Goal: Use online tool/utility: Utilize a website feature to perform a specific function

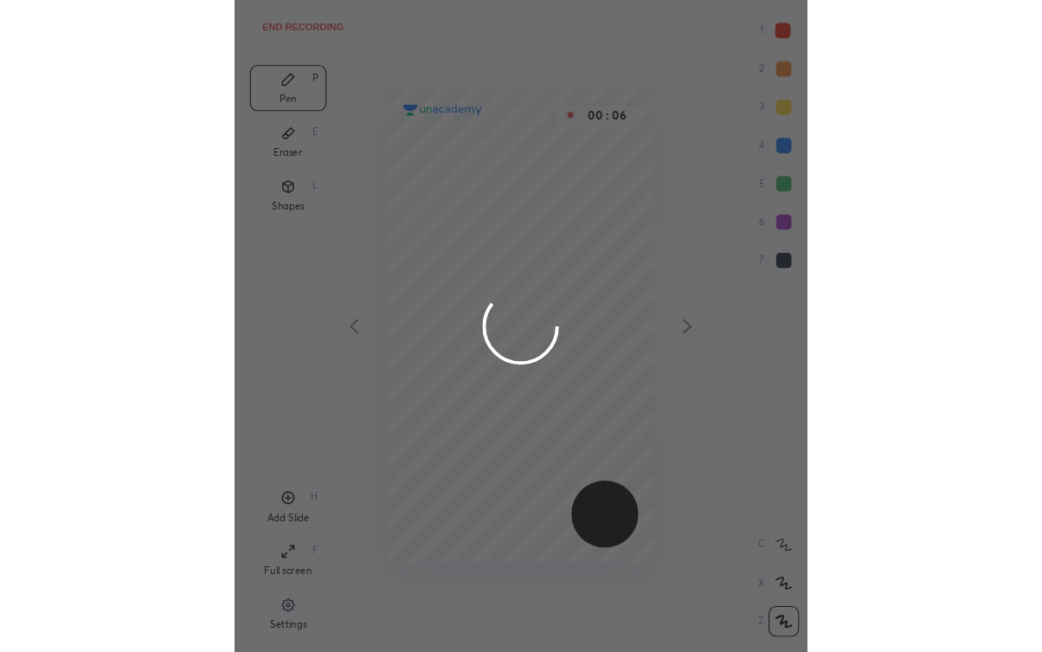
scroll to position [589, 241]
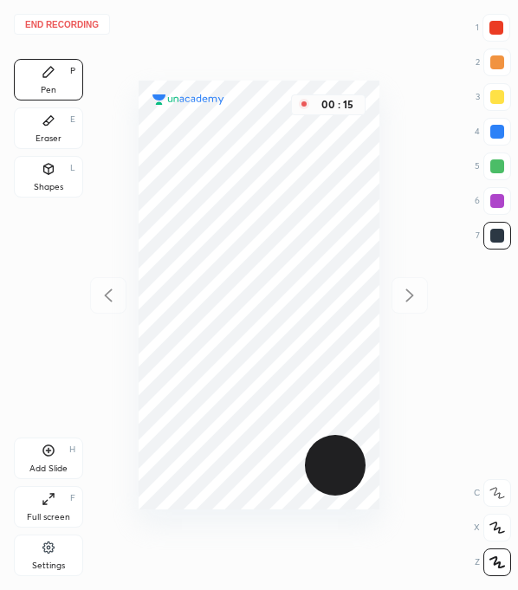
click at [54, 561] on div "Settings" at bounding box center [48, 565] width 33 height 9
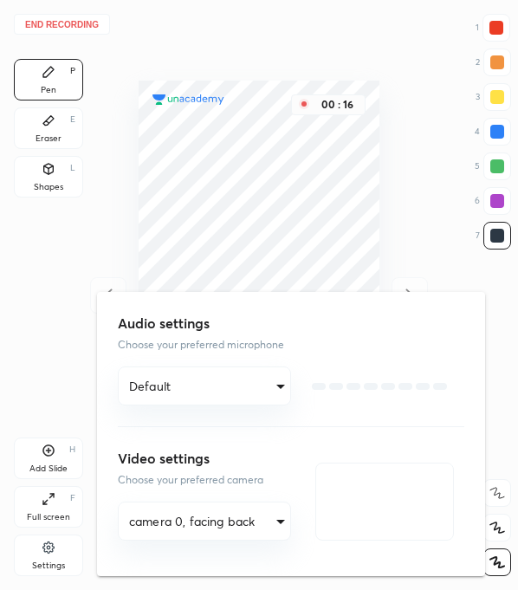
click at [191, 519] on body "End recording 1 2 3 4 5 6 7 R O A L C X Z Erase all C X Z Pen P Eraser E Shapes…" at bounding box center [259, 295] width 518 height 590
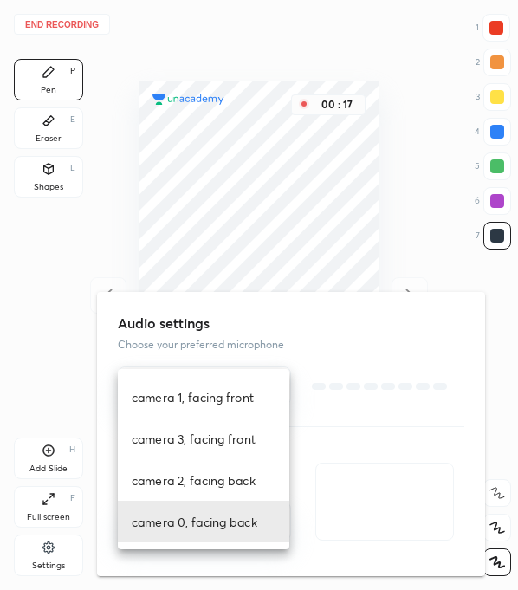
click at [208, 528] on li "camera 0, facing back" at bounding box center [203, 521] width 171 height 42
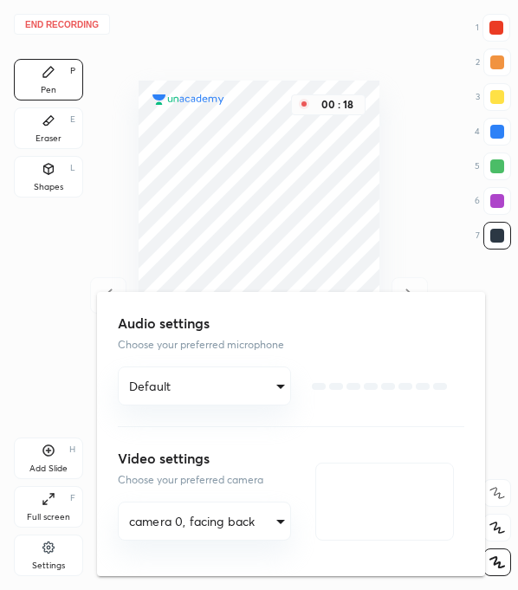
click at [48, 351] on div at bounding box center [259, 295] width 518 height 590
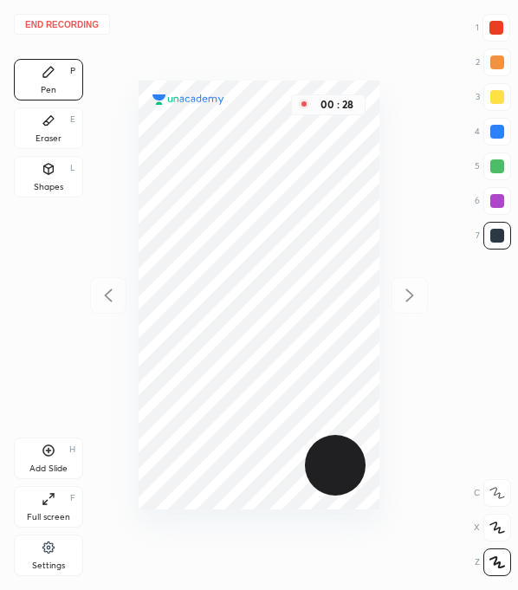
click at [502, 238] on div at bounding box center [497, 236] width 14 height 14
click at [495, 229] on div at bounding box center [497, 236] width 14 height 14
click at [495, 209] on div at bounding box center [497, 201] width 28 height 28
click at [501, 166] on div at bounding box center [497, 166] width 14 height 14
click at [493, 204] on div at bounding box center [497, 201] width 14 height 14
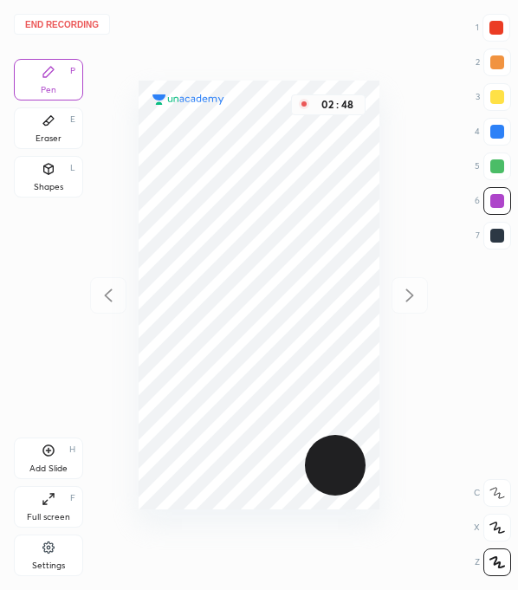
click at [499, 240] on div at bounding box center [497, 236] width 14 height 14
click at [508, 243] on div at bounding box center [497, 236] width 28 height 28
click at [499, 210] on div at bounding box center [497, 201] width 28 height 28
click at [488, 29] on div at bounding box center [496, 28] width 28 height 28
click at [491, 26] on div at bounding box center [496, 28] width 14 height 14
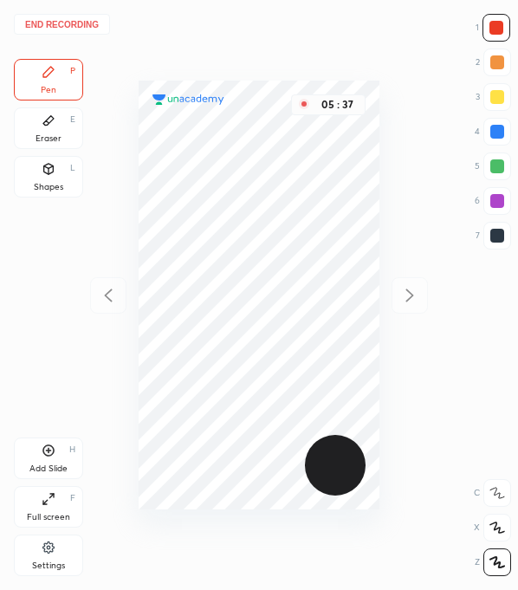
click at [494, 238] on div at bounding box center [497, 236] width 14 height 14
click at [74, 30] on button "End recording" at bounding box center [62, 24] width 96 height 21
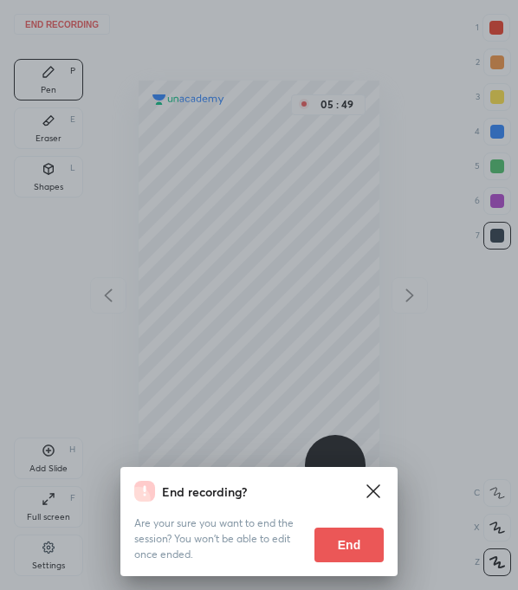
click at [345, 547] on button "End" at bounding box center [348, 544] width 69 height 35
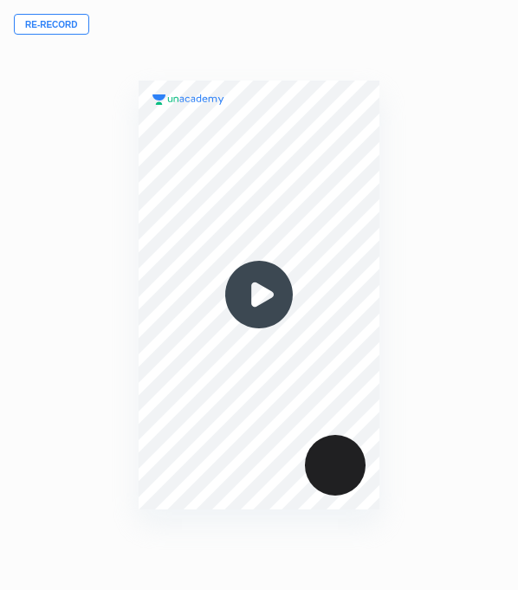
click at [249, 21] on div "00 : 00" at bounding box center [259, 295] width 241 height 590
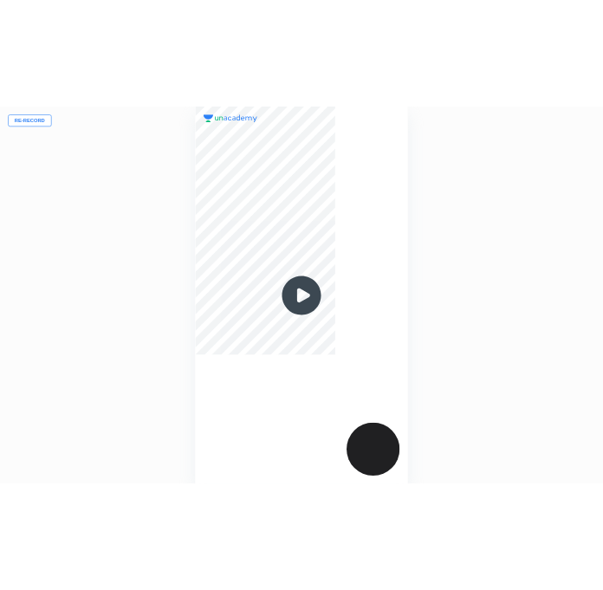
scroll to position [651, 765]
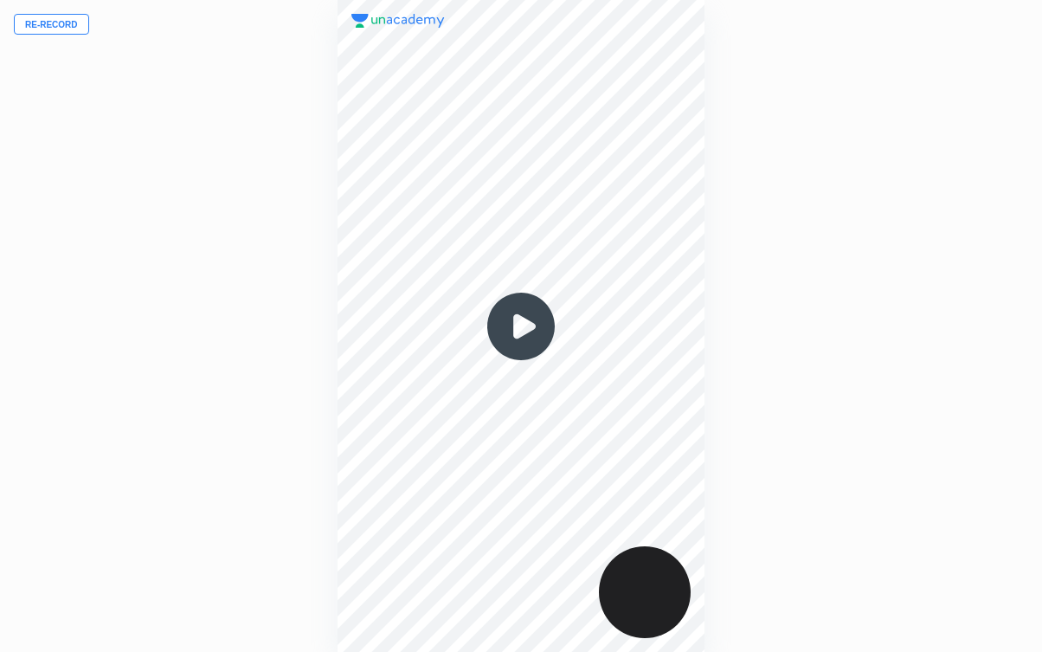
click at [138, 489] on div "Re-record 00 : 00" at bounding box center [521, 326] width 1042 height 652
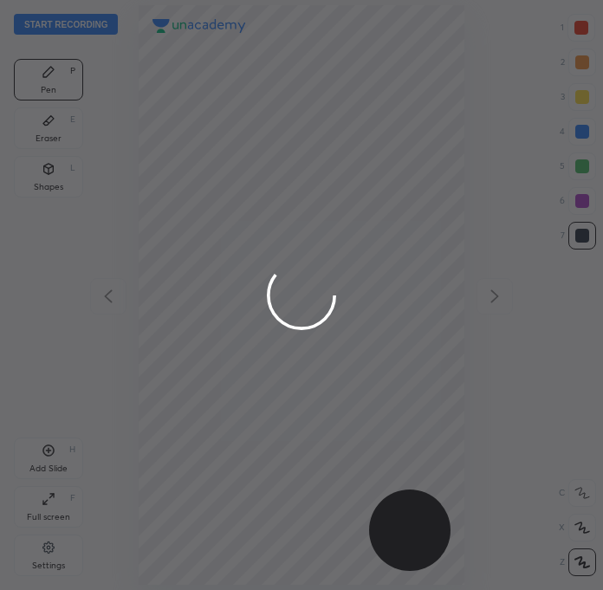
scroll to position [589, 326]
